Goal: Information Seeking & Learning: Check status

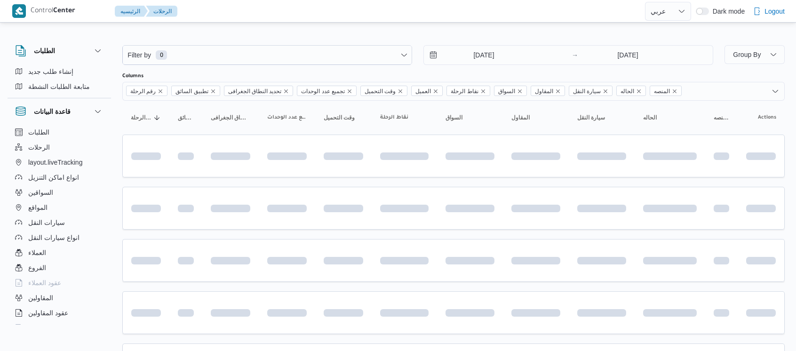
select select "ar"
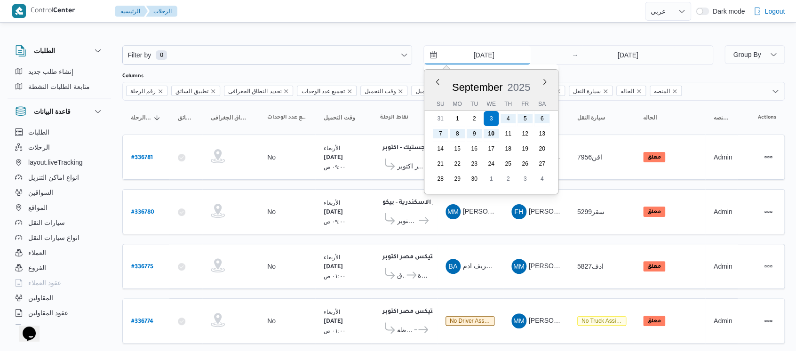
click at [458, 56] on input "[DATE]" at bounding box center [477, 55] width 107 height 19
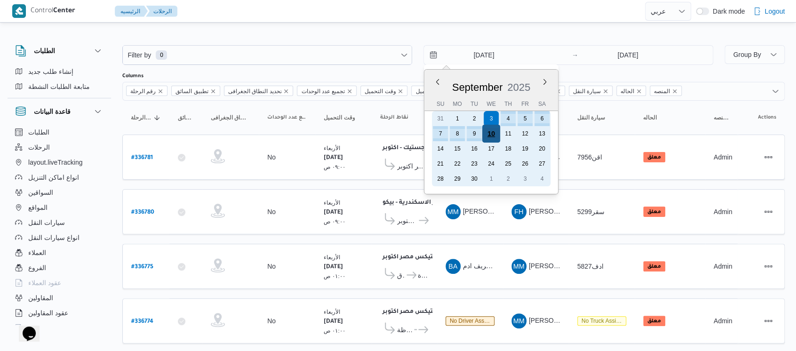
click at [489, 135] on div "10" at bounding box center [491, 134] width 18 height 18
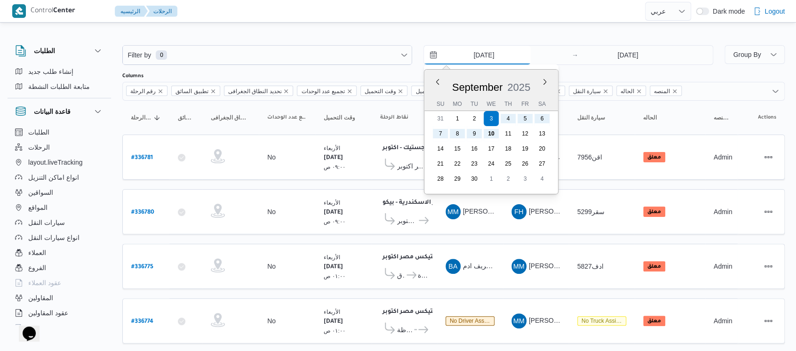
type input "[DATE]"
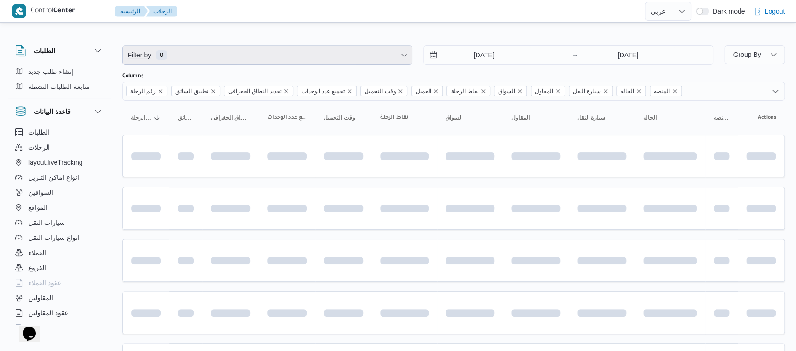
click at [280, 62] on span "Filter by 0" at bounding box center [267, 55] width 289 height 19
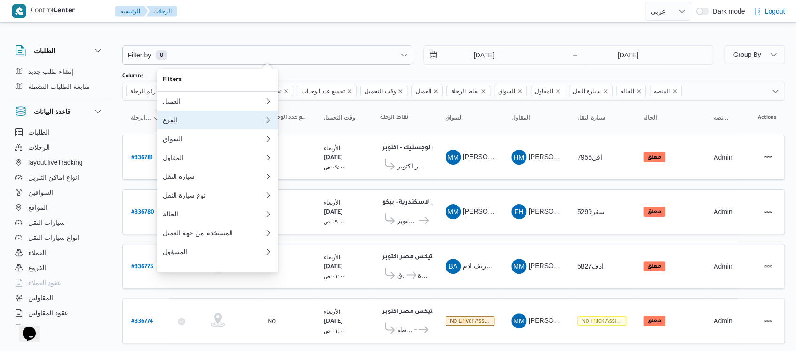
click at [195, 124] on div "الفرع" at bounding box center [214, 120] width 102 height 8
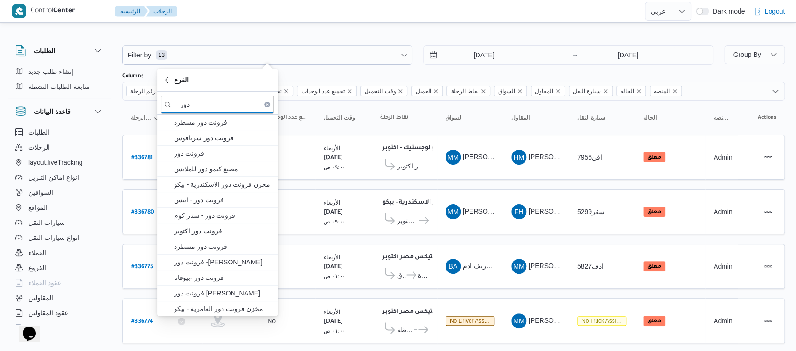
type input "دور"
drag, startPoint x: 195, startPoint y: 125, endPoint x: 213, endPoint y: 126, distance: 17.5
click at [204, 121] on span "فرونت دور مسطرد" at bounding box center [223, 122] width 98 height 11
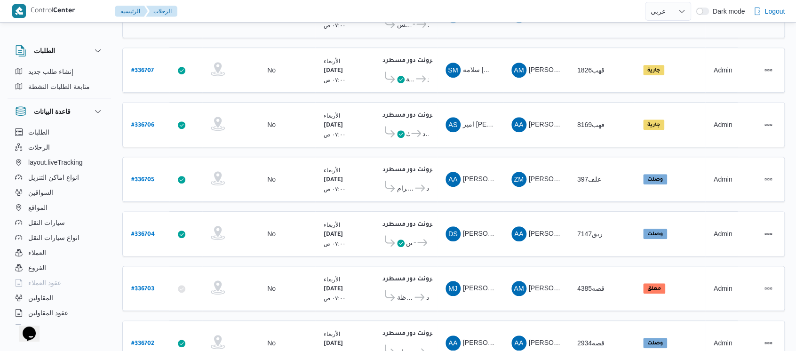
scroll to position [349, 0]
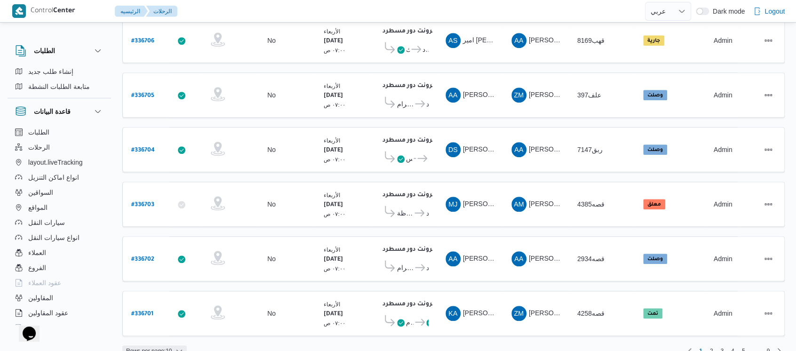
click at [171, 345] on span "Rows per page : 10" at bounding box center [149, 350] width 46 height 11
click at [173, 311] on span "20 rows" at bounding box center [166, 311] width 30 height 8
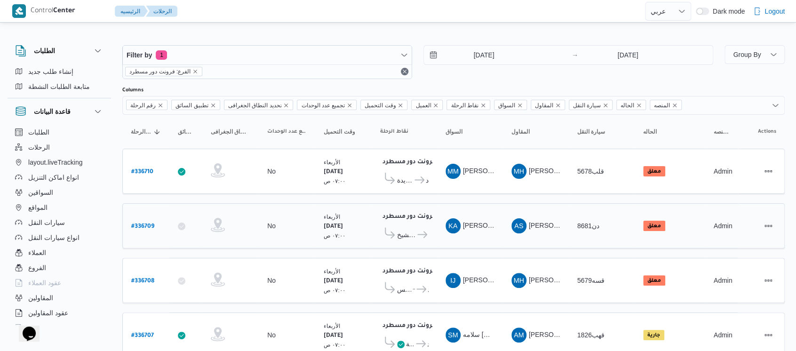
scroll to position [63, 0]
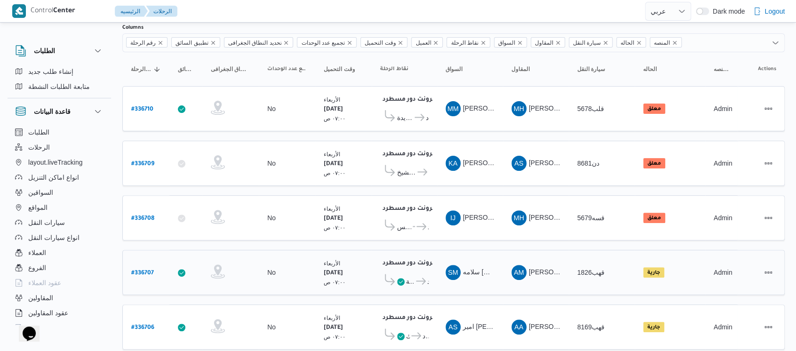
click at [139, 270] on b "# 336707" at bounding box center [142, 273] width 23 height 7
select select "ar"
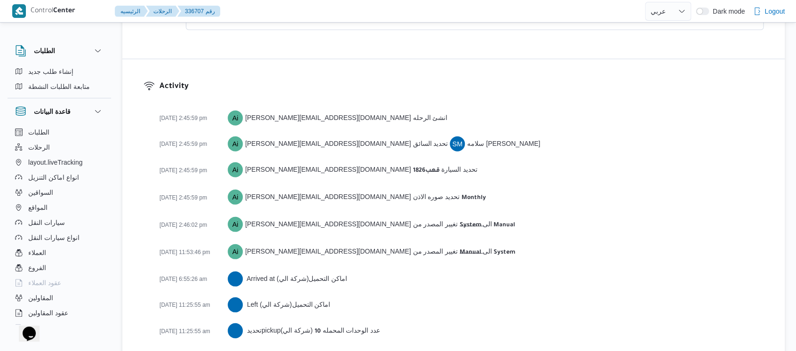
scroll to position [1269, 0]
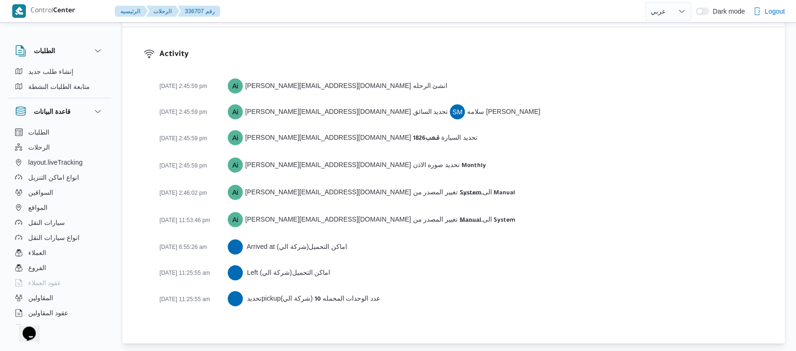
select select "ar"
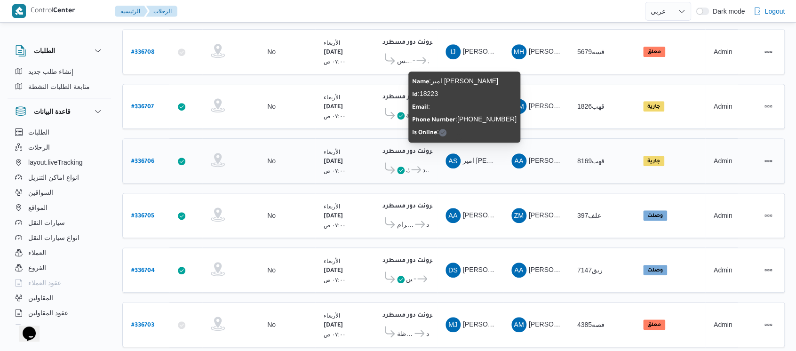
scroll to position [251, 0]
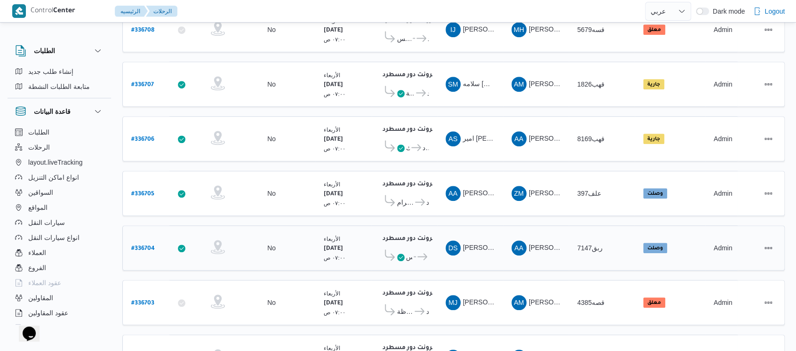
click at [139, 245] on b "# 336704" at bounding box center [143, 248] width 24 height 7
select select "ar"
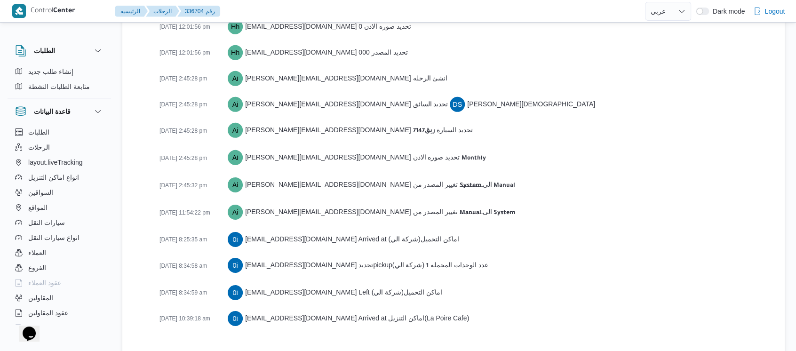
scroll to position [1404, 0]
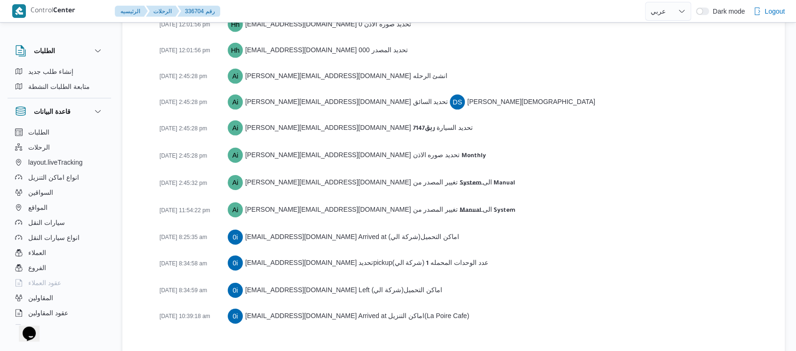
select select "ar"
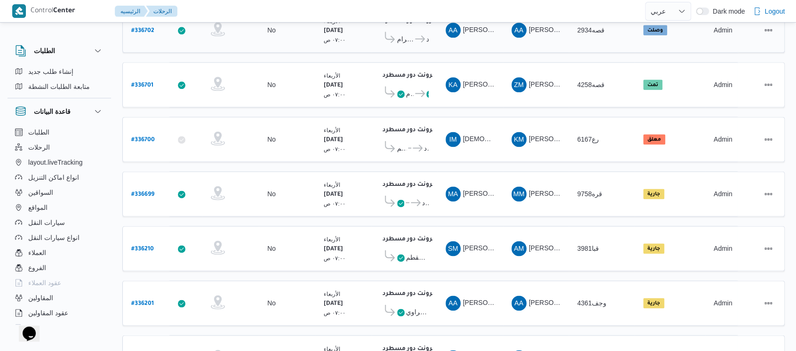
scroll to position [579, 0]
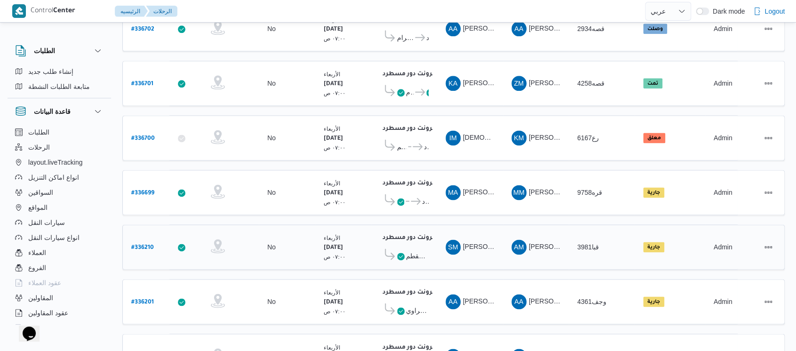
click at [142, 245] on b "# 336210" at bounding box center [142, 248] width 23 height 7
select select "ar"
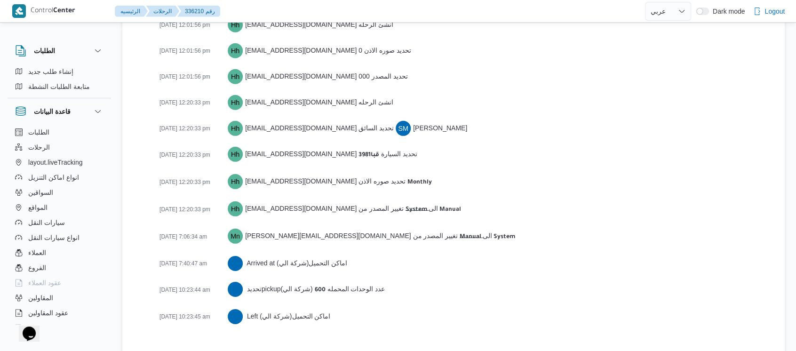
scroll to position [1323, 0]
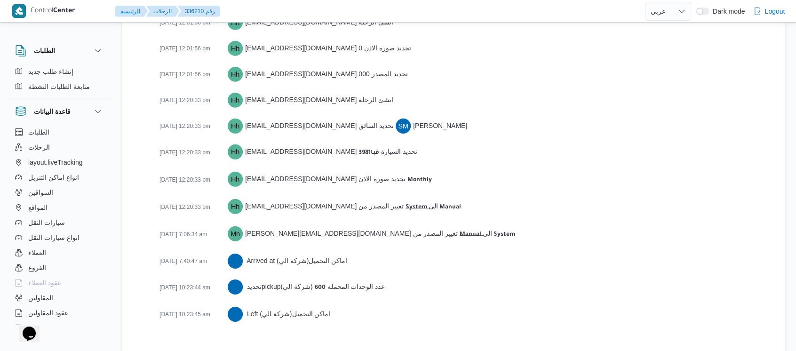
select select "ar"
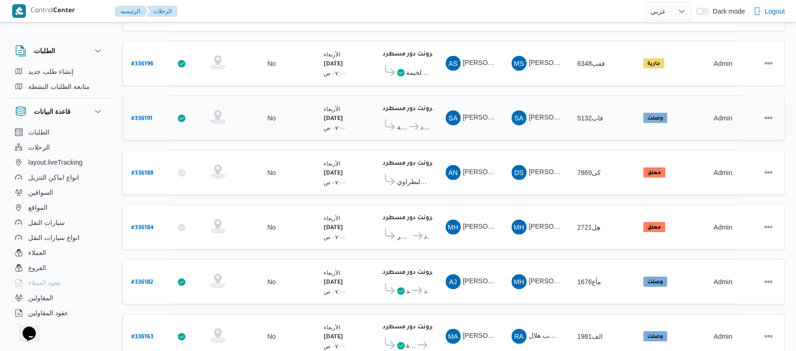
scroll to position [877, 0]
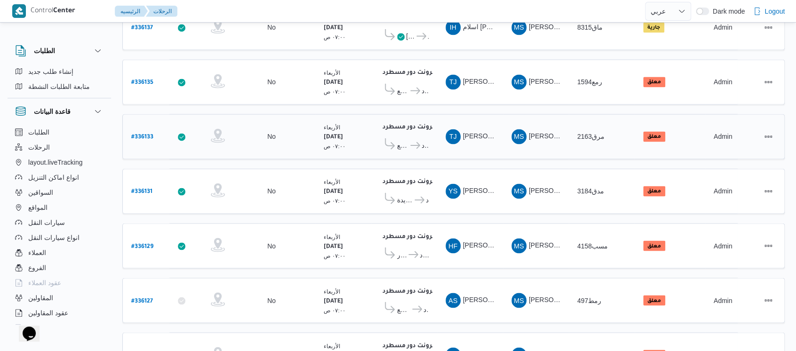
scroll to position [877, 0]
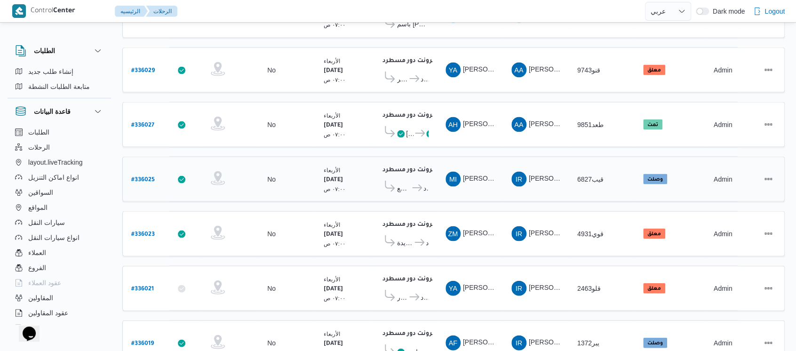
scroll to position [877, 0]
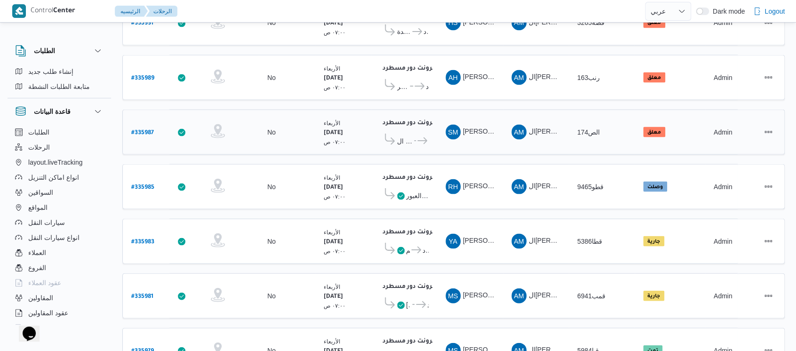
scroll to position [877, 0]
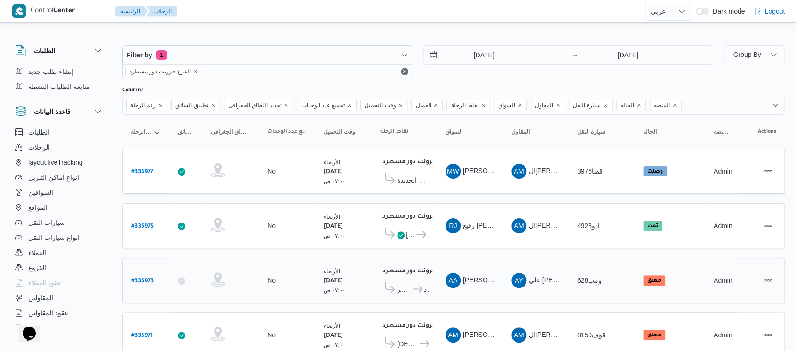
scroll to position [296, 0]
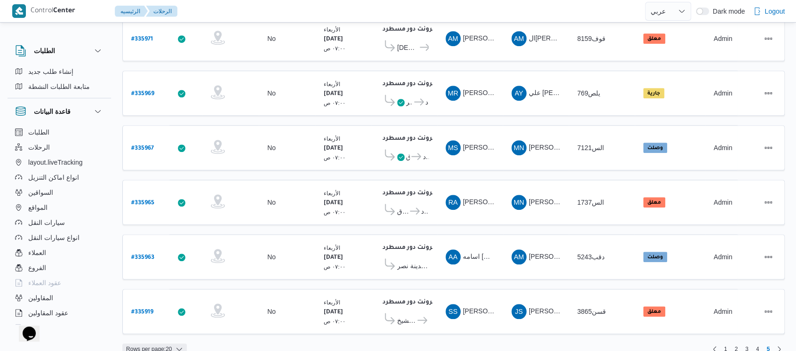
click at [176, 345] on icon "button" at bounding box center [179, 349] width 8 height 8
click at [727, 343] on span "1" at bounding box center [725, 348] width 11 height 11
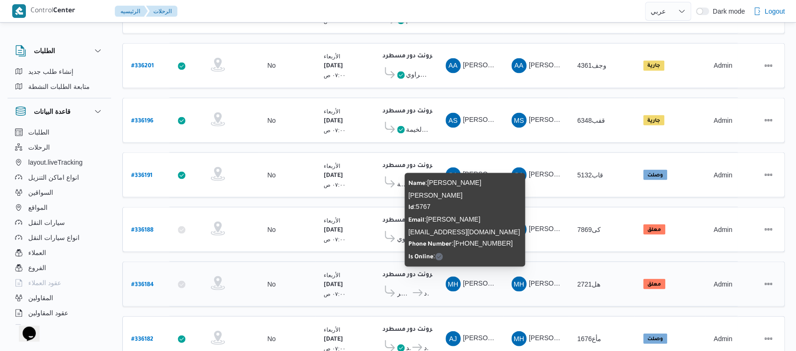
scroll to position [877, 0]
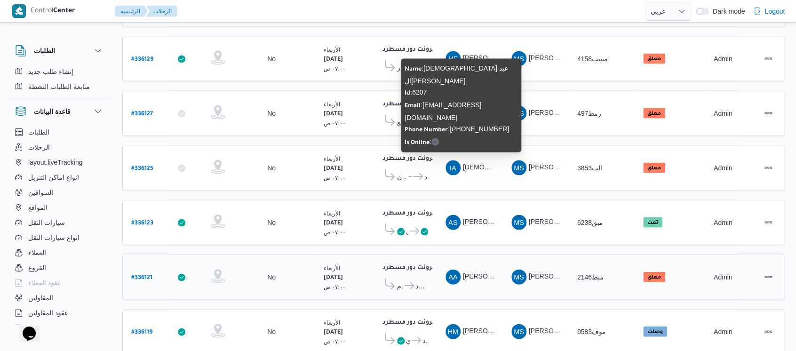
scroll to position [877, 0]
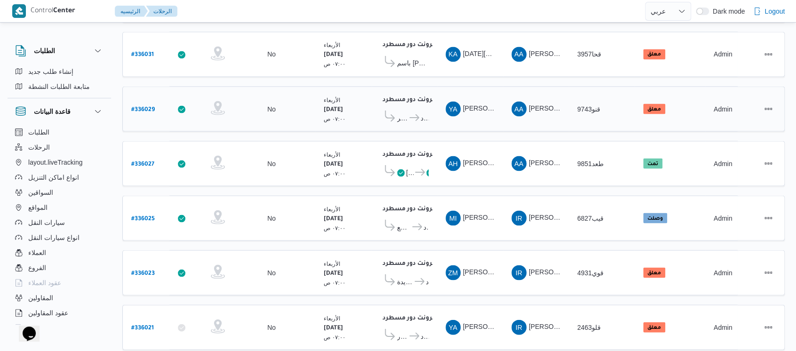
scroll to position [877, 0]
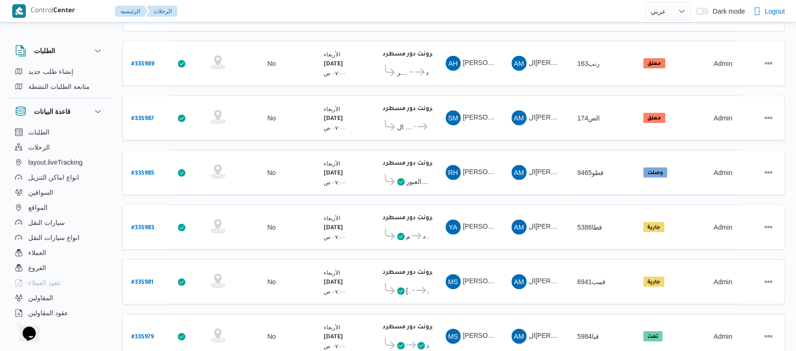
scroll to position [877, 0]
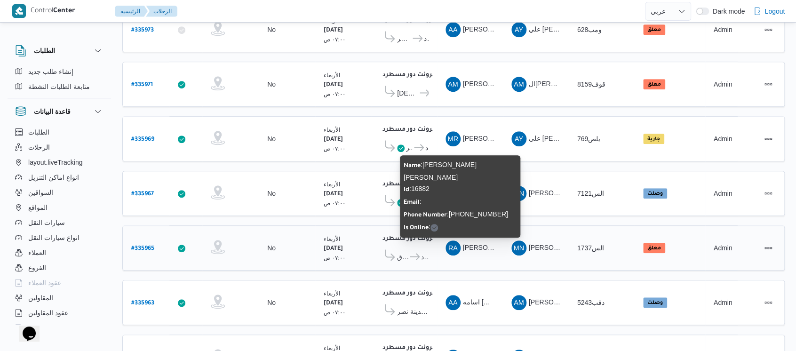
scroll to position [296, 0]
